Goal: Task Accomplishment & Management: Use online tool/utility

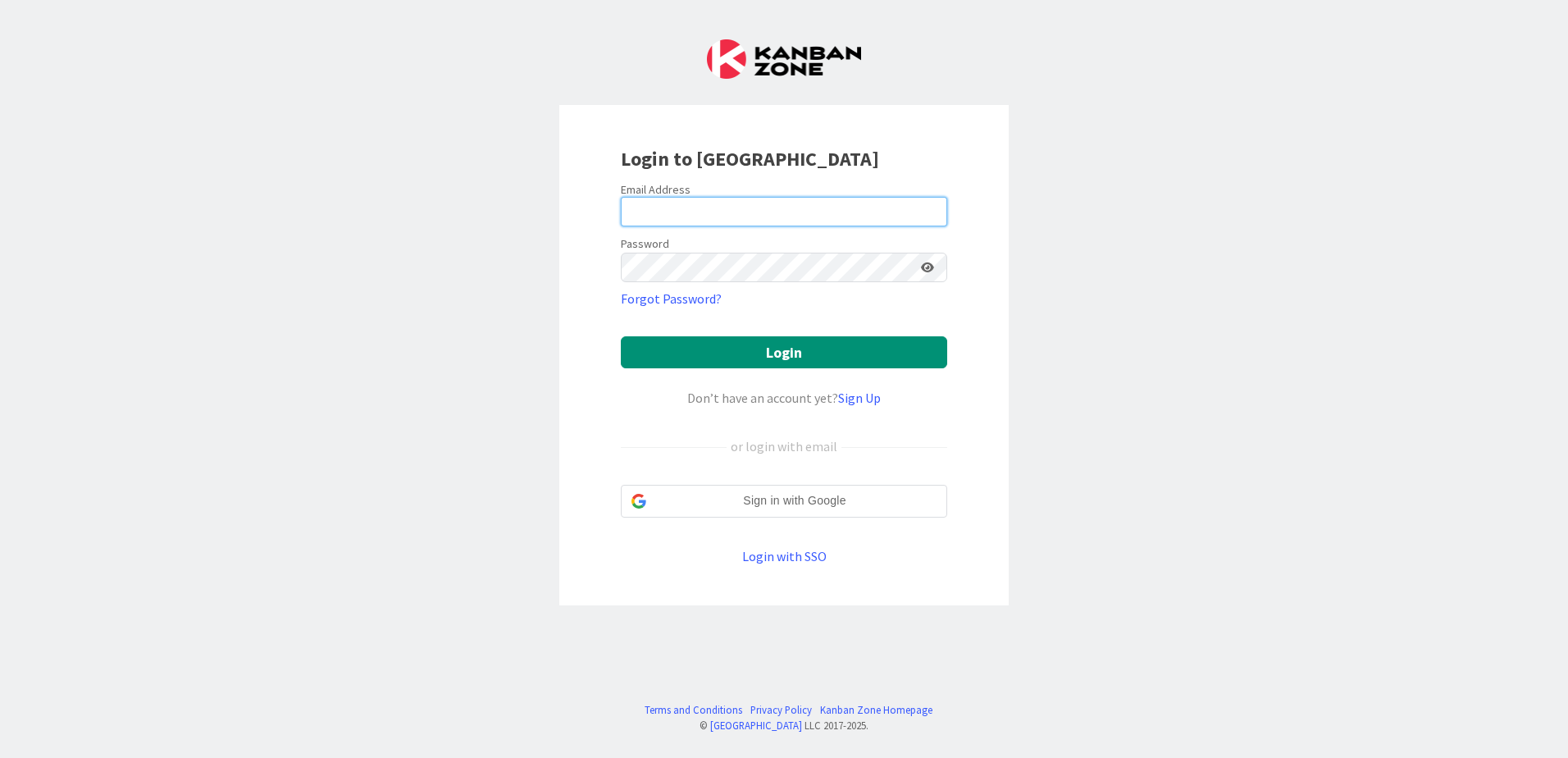
type input "[EMAIL_ADDRESS][DOMAIN_NAME]"
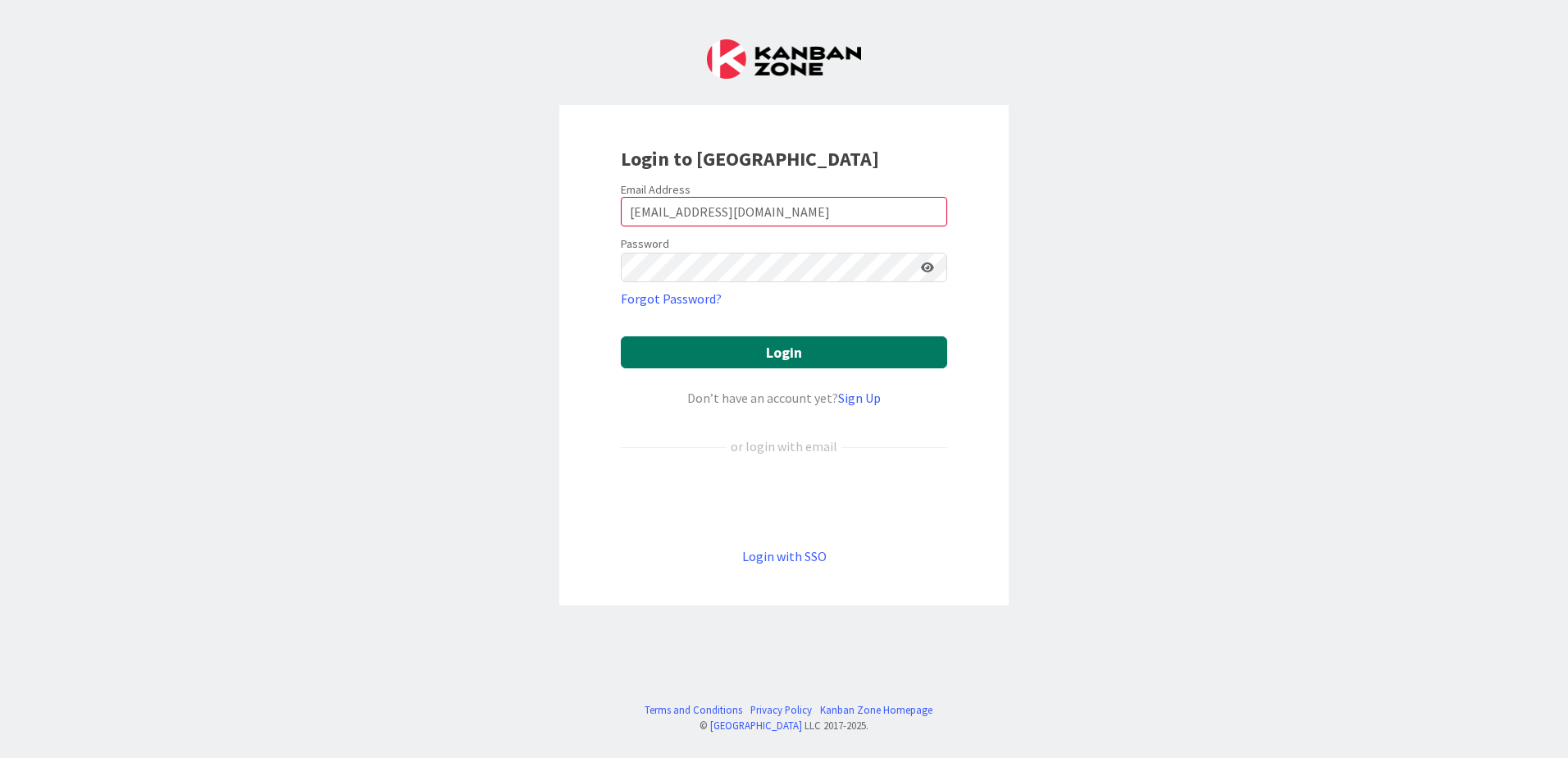
click at [809, 353] on button "Login" at bounding box center [783, 352] width 327 height 32
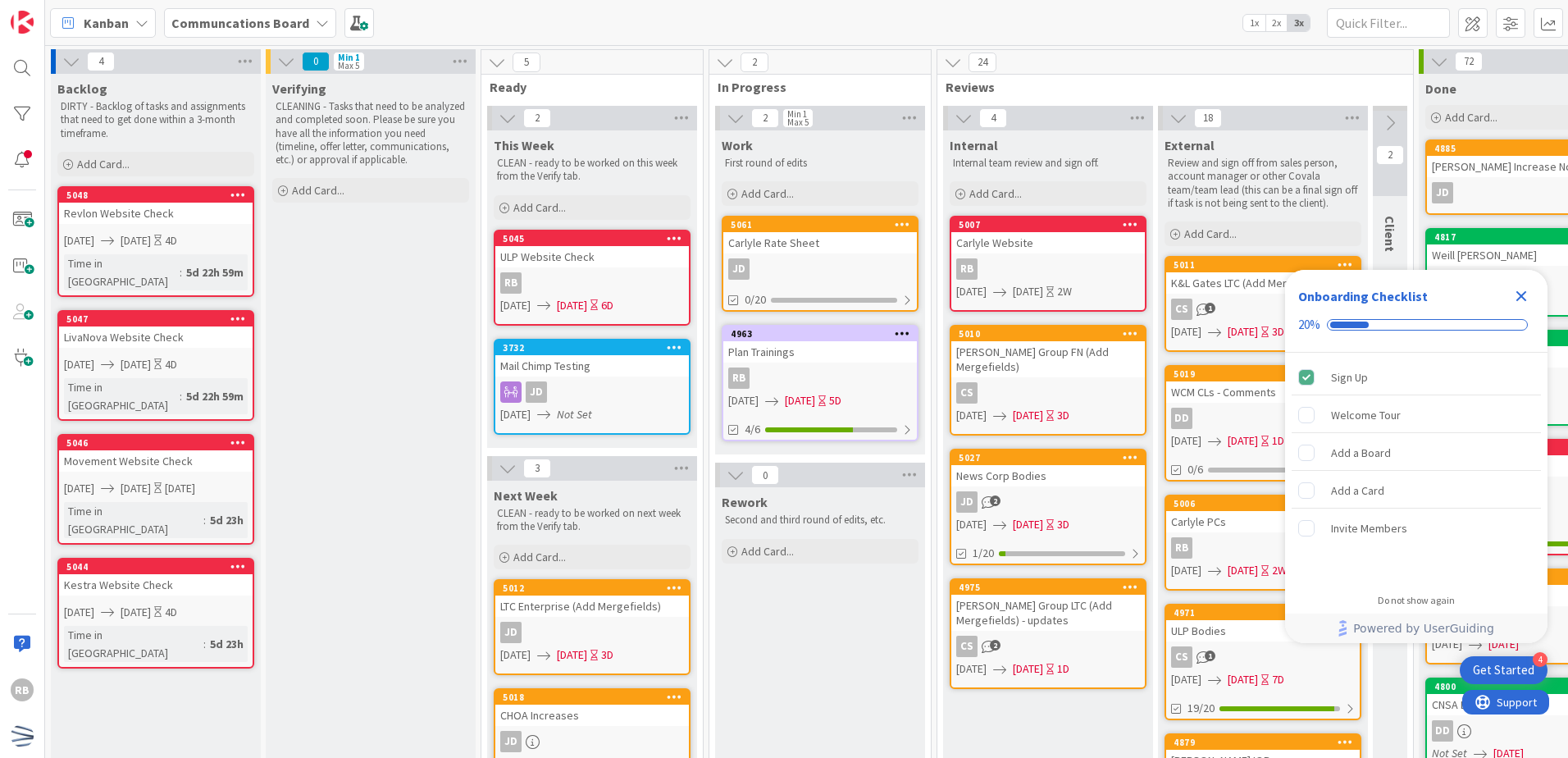
click at [1518, 295] on icon "Close Checklist" at bounding box center [1521, 296] width 19 height 19
